Goal: Task Accomplishment & Management: Manage account settings

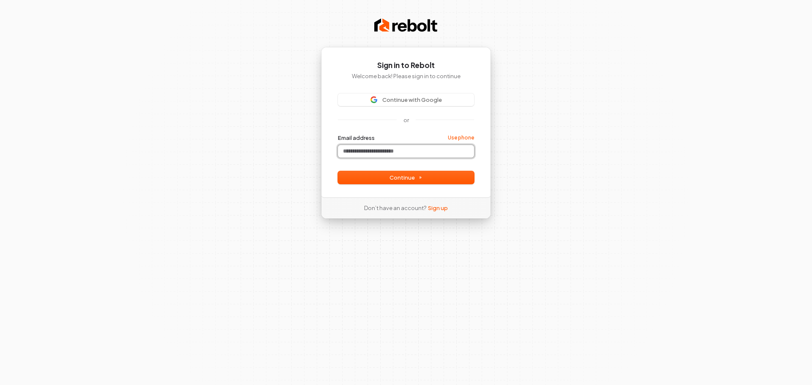
click at [401, 154] on input "Email address" at bounding box center [406, 151] width 136 height 13
click at [427, 99] on span "Continue with Google" at bounding box center [412, 100] width 60 height 8
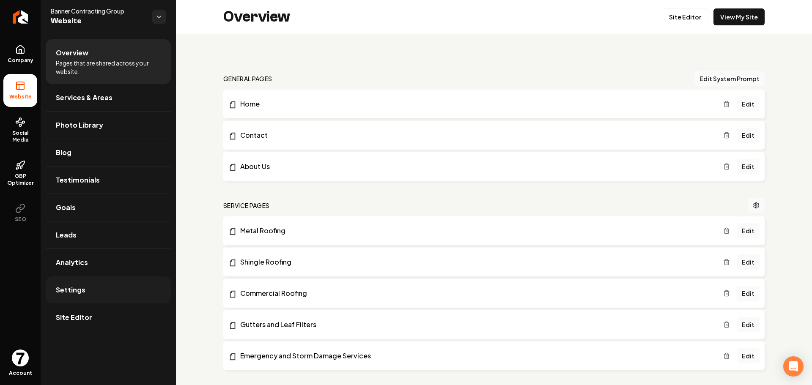
click at [85, 287] on link "Settings" at bounding box center [108, 289] width 125 height 27
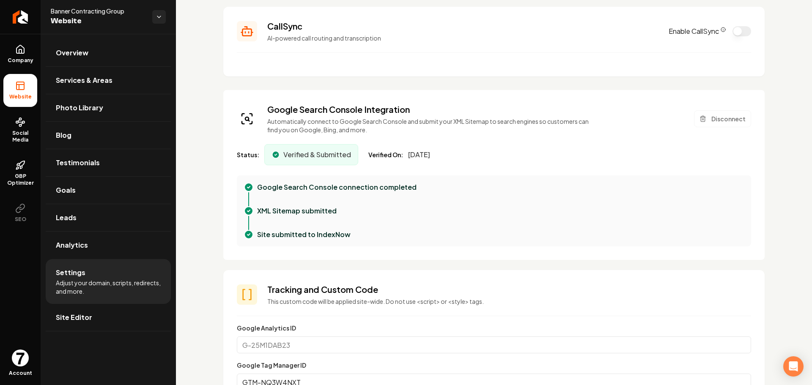
scroll to position [169, 0]
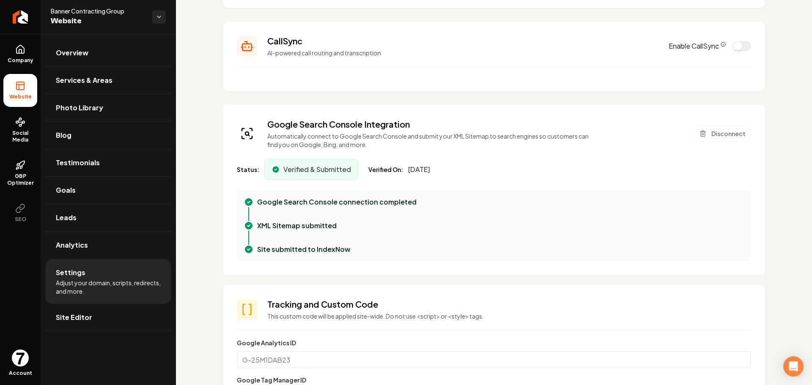
click at [310, 199] on p "Google Search Console connection completed" at bounding box center [336, 202] width 159 height 10
